Goal: Task Accomplishment & Management: Use online tool/utility

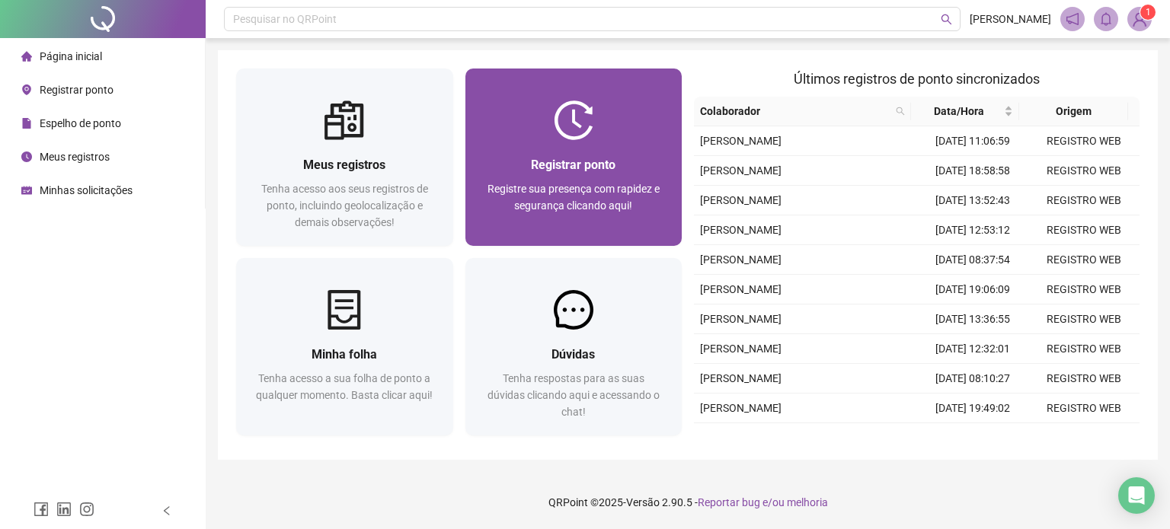
click at [545, 137] on div at bounding box center [573, 121] width 217 height 40
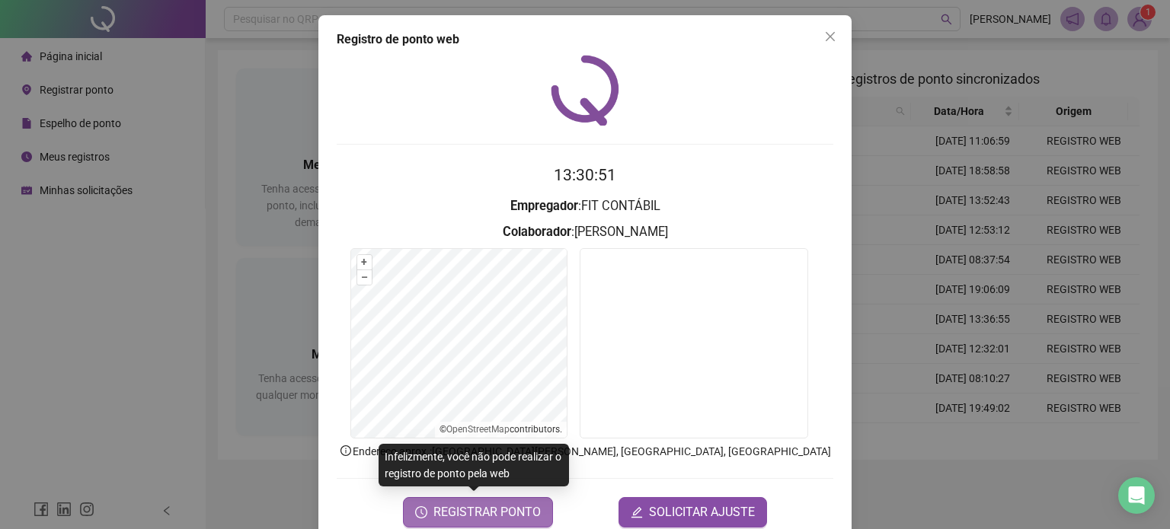
click at [502, 516] on span "REGISTRAR PONTO" at bounding box center [486, 512] width 107 height 18
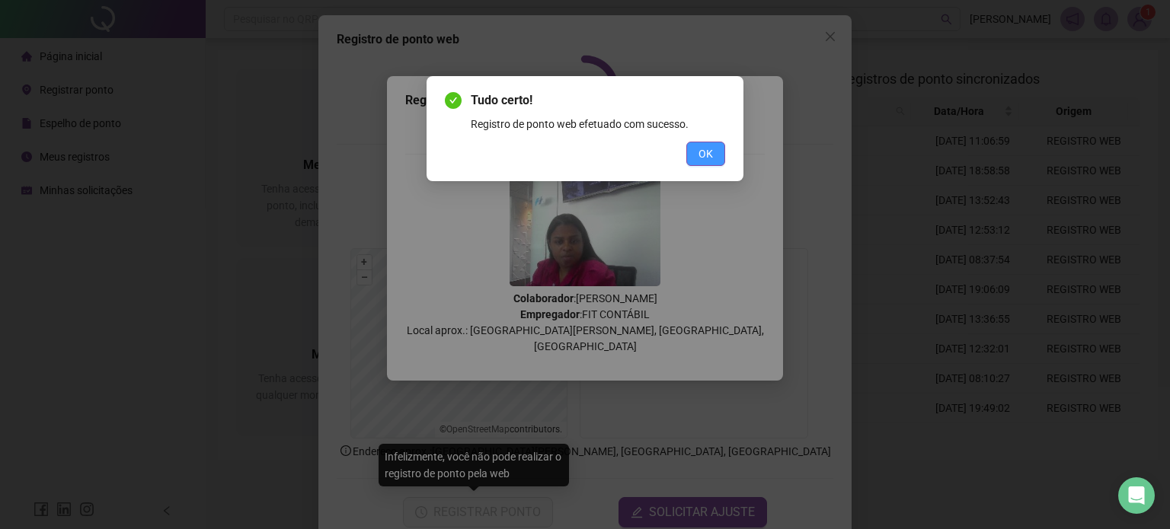
click at [699, 154] on span "OK" at bounding box center [705, 153] width 14 height 17
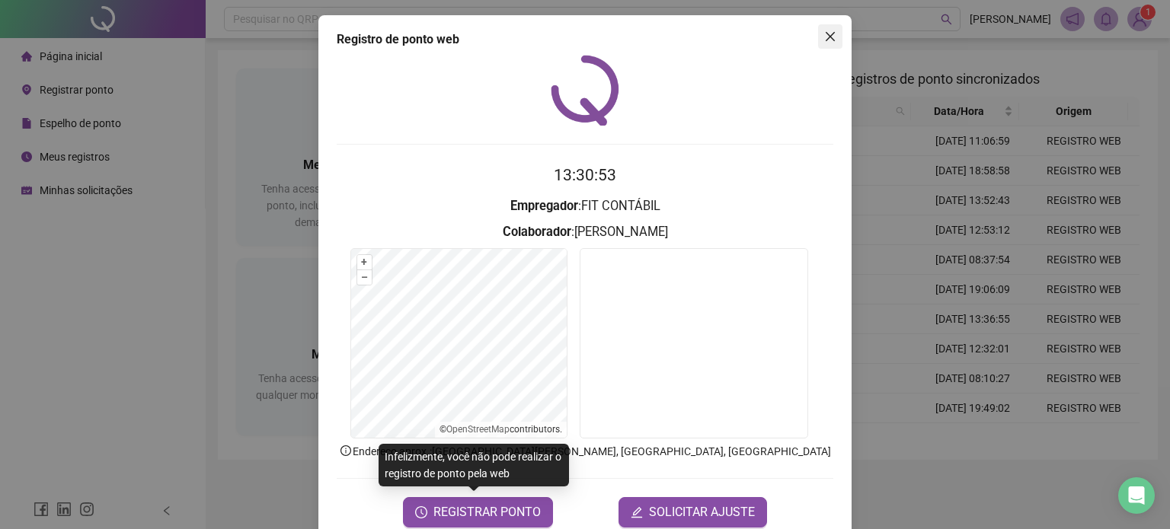
click at [818, 35] on span "Close" at bounding box center [830, 36] width 24 height 12
